Goal: Task Accomplishment & Management: Use online tool/utility

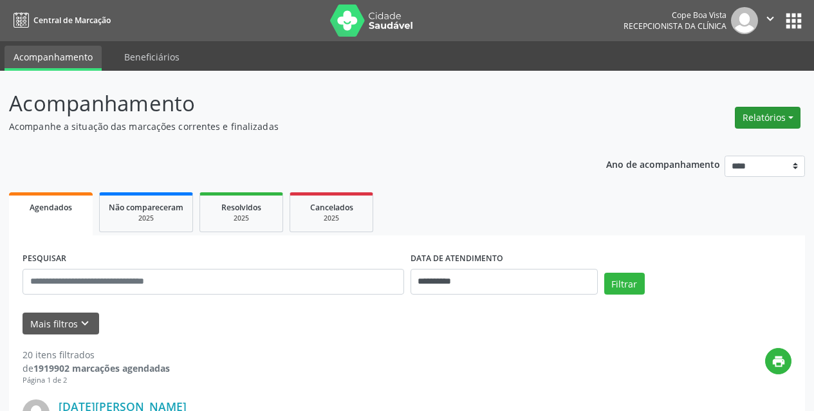
click at [768, 124] on button "Relatórios" at bounding box center [768, 118] width 66 height 22
click at [747, 142] on link "Agendamentos" at bounding box center [732, 146] width 138 height 18
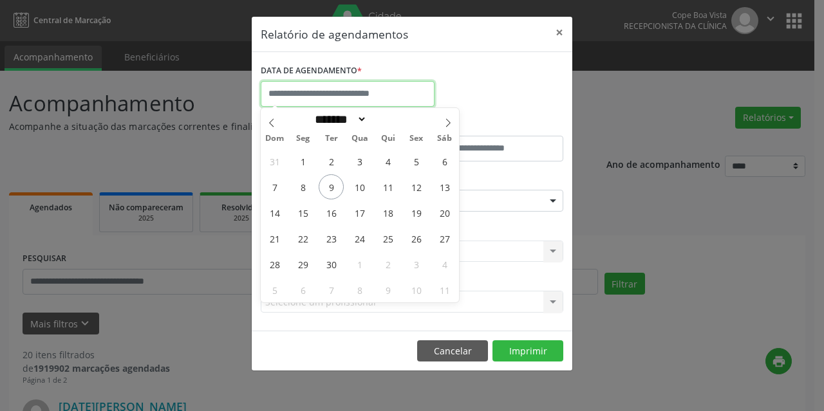
click at [343, 98] on input "text" at bounding box center [348, 94] width 174 height 26
click at [365, 183] on span "10" at bounding box center [359, 186] width 25 height 25
type input "**********"
click at [366, 183] on span "10" at bounding box center [359, 186] width 25 height 25
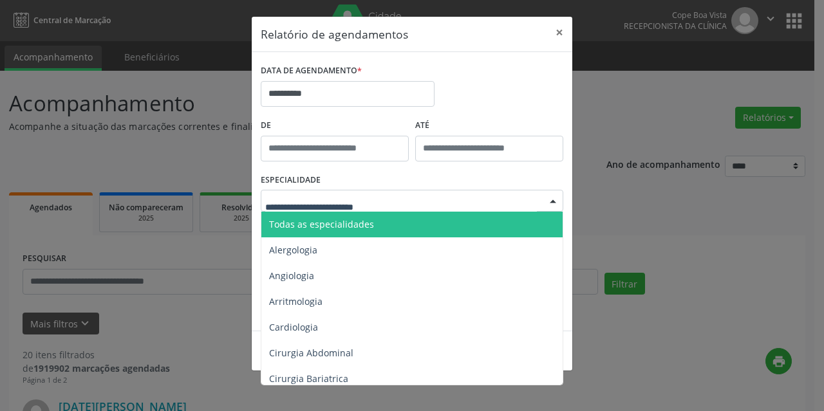
click at [390, 198] on div at bounding box center [412, 201] width 303 height 22
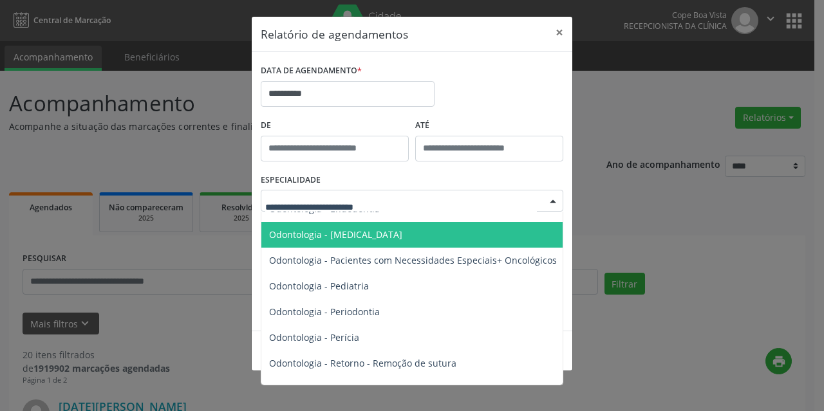
scroll to position [1674, 0]
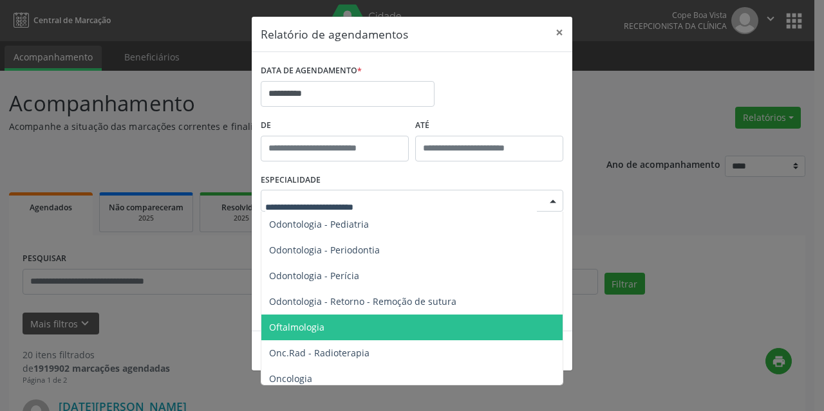
click at [313, 330] on span "Oftalmologia" at bounding box center [296, 327] width 55 height 12
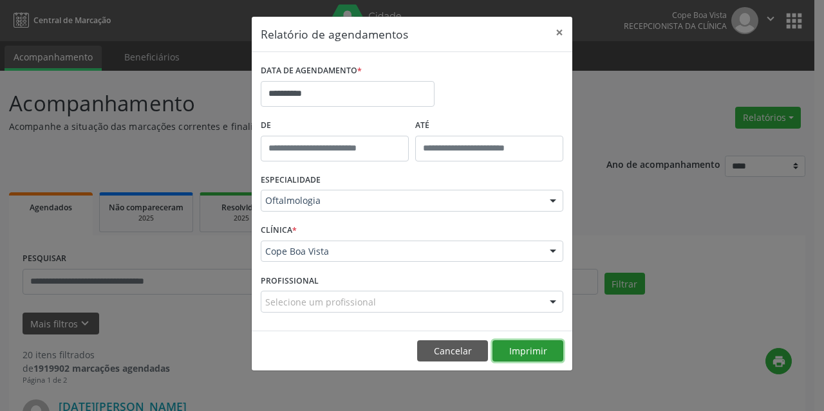
click at [523, 341] on button "Imprimir" at bounding box center [528, 352] width 71 height 22
click at [508, 346] on button "Imprimir" at bounding box center [528, 352] width 71 height 22
